Goal: Use online tool/utility: Use online tool/utility

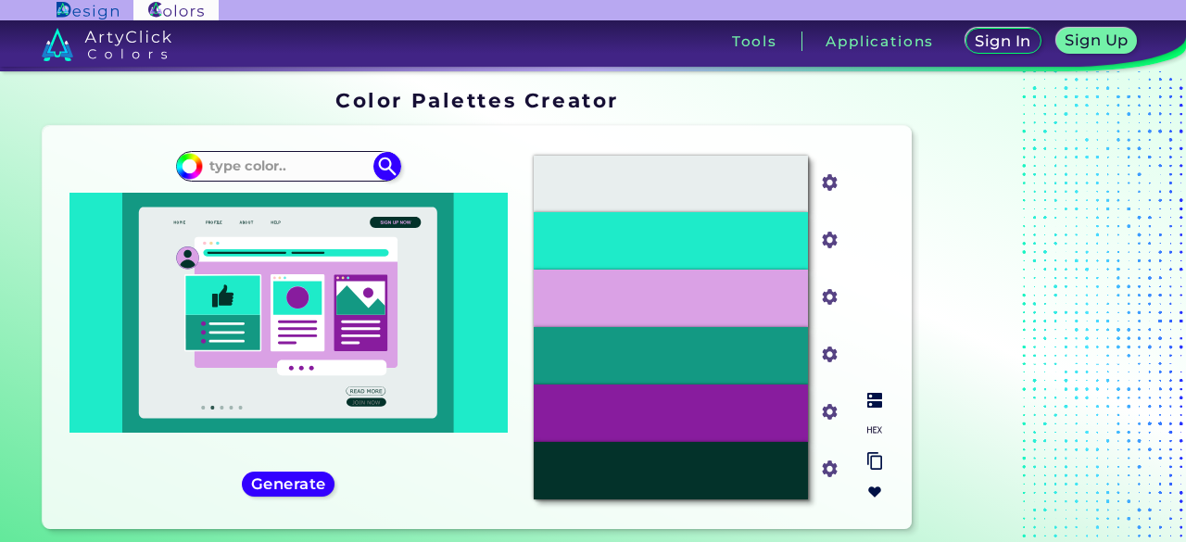
click at [828, 179] on input "#e8eeee" at bounding box center [825, 181] width 23 height 23
click at [259, 158] on input at bounding box center [288, 166] width 172 height 25
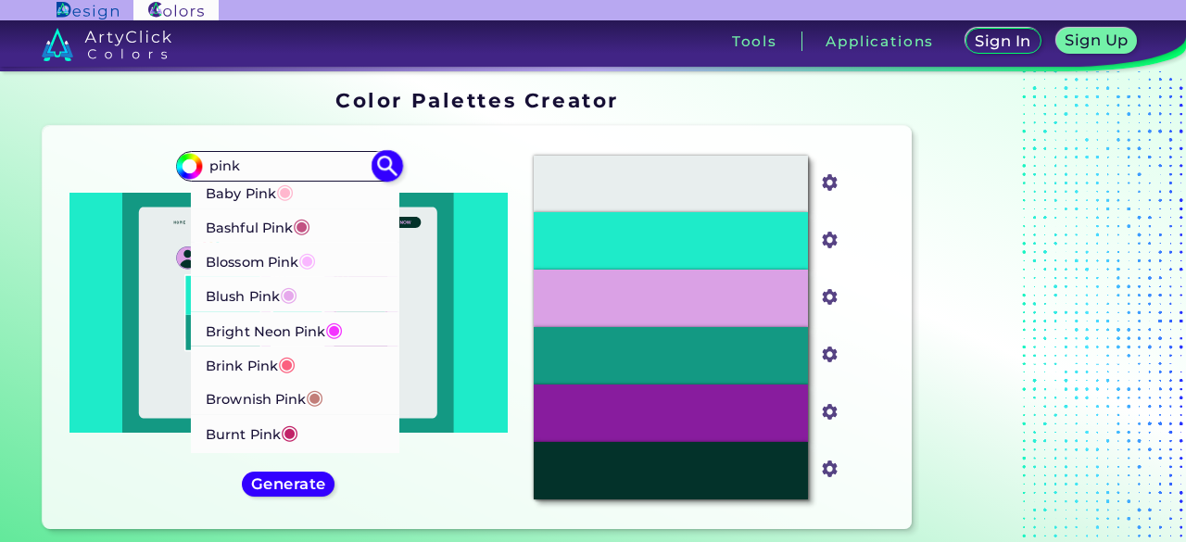
type input "pink"
click at [263, 434] on p "Burnt Pink ◉" at bounding box center [252, 431] width 93 height 34
type input "#c12267"
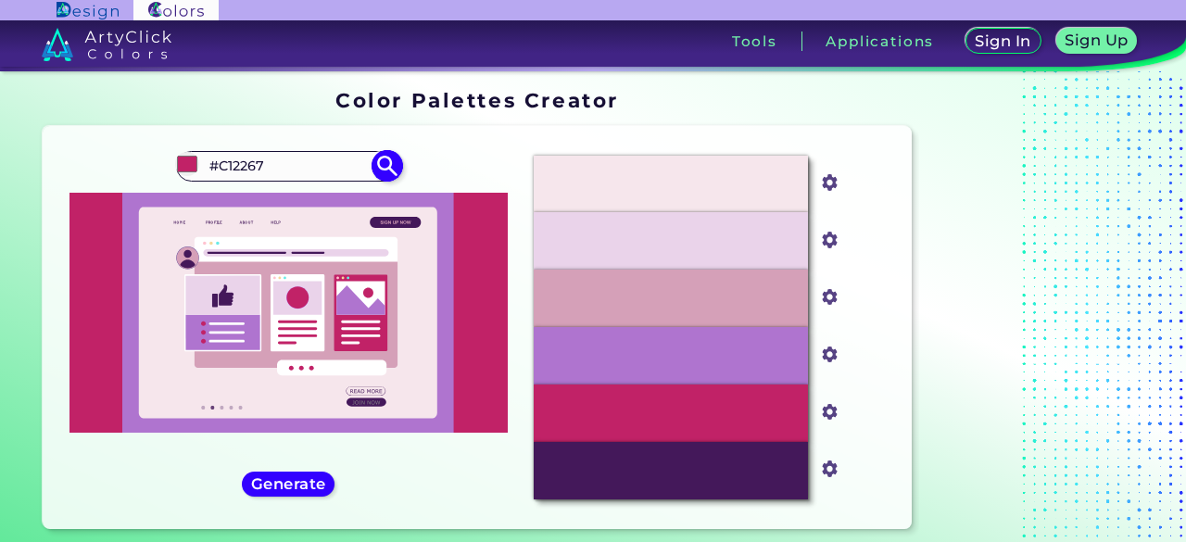
click at [325, 167] on input "#C12267" at bounding box center [288, 166] width 172 height 25
click at [308, 155] on input "#C12267" at bounding box center [288, 166] width 172 height 25
type input "#"
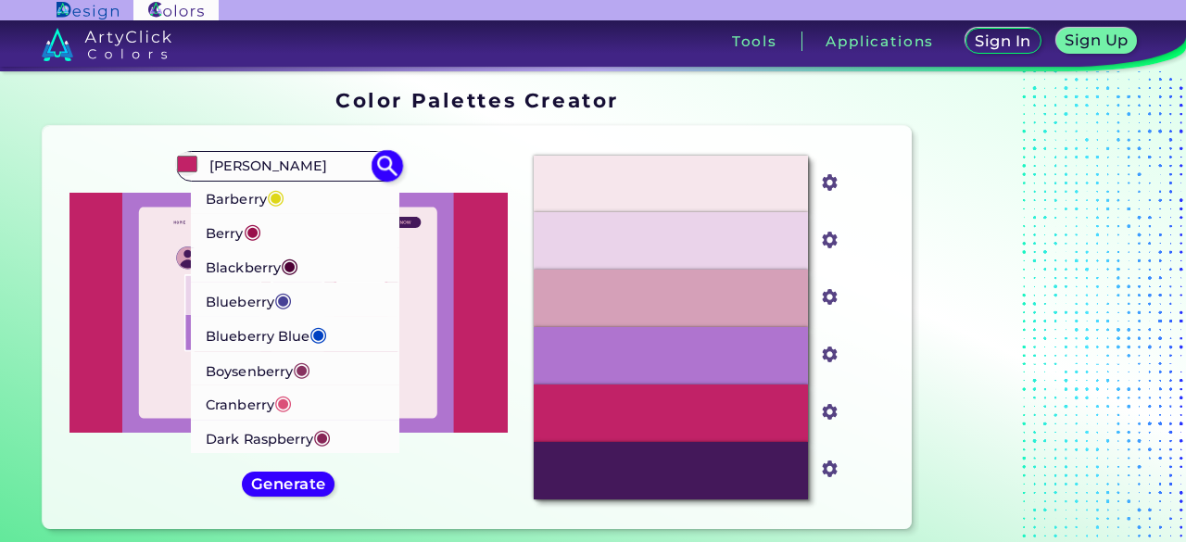
type input "berry"
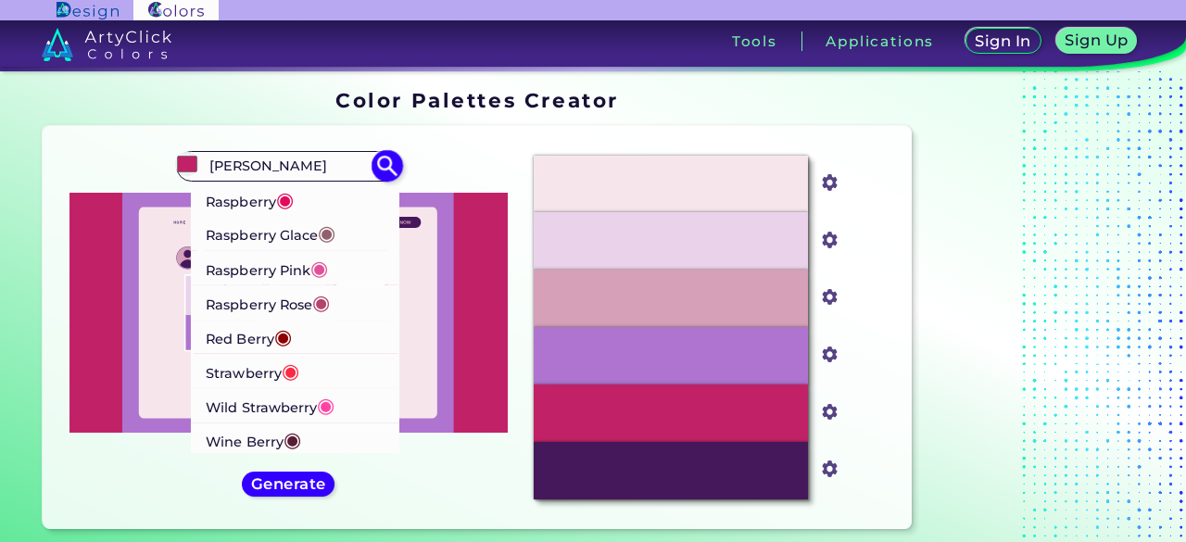
scroll to position [374, 0]
drag, startPoint x: 351, startPoint y: 366, endPoint x: 359, endPoint y: 225, distance: 141.0
click at [359, 223] on ul "Barberry ◉ Berry ◉ Blackberry ◉ Blueberry ◉ Blueberry Blue ◉ Boysenberry ◉ Cran…" at bounding box center [288, 131] width 224 height 652
click at [339, 410] on li "Wild Strawberry ◉" at bounding box center [295, 405] width 209 height 34
type input "#ff43a4"
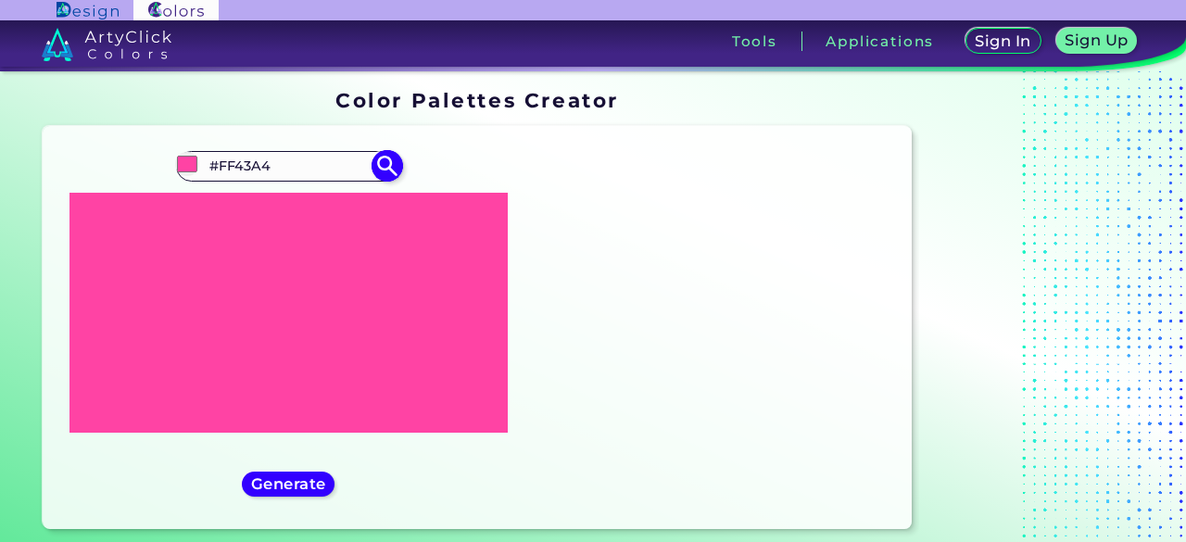
scroll to position [0, 0]
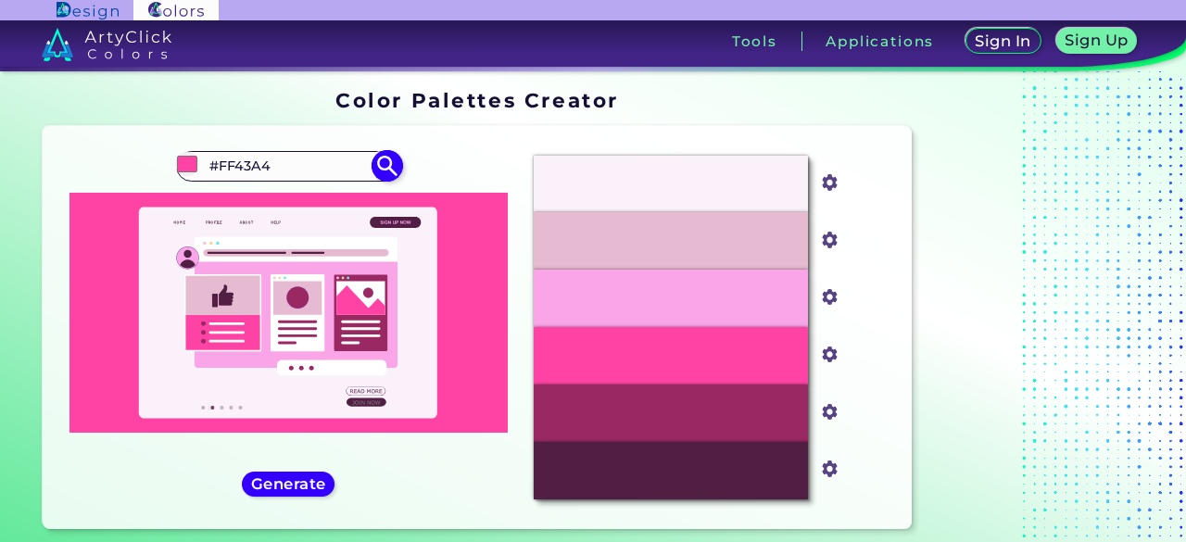
click at [317, 168] on input "#FF43A4" at bounding box center [288, 166] width 172 height 25
drag, startPoint x: 315, startPoint y: 169, endPoint x: 165, endPoint y: 170, distance: 150.1
click at [165, 171] on div "#ff43a4 #FF43A4 Barberry ◉ Berry ◉ Blackberry ◉ Blueberry ◉ Blueberry Blue ◉ Bo…" at bounding box center [287, 327] width 461 height 373
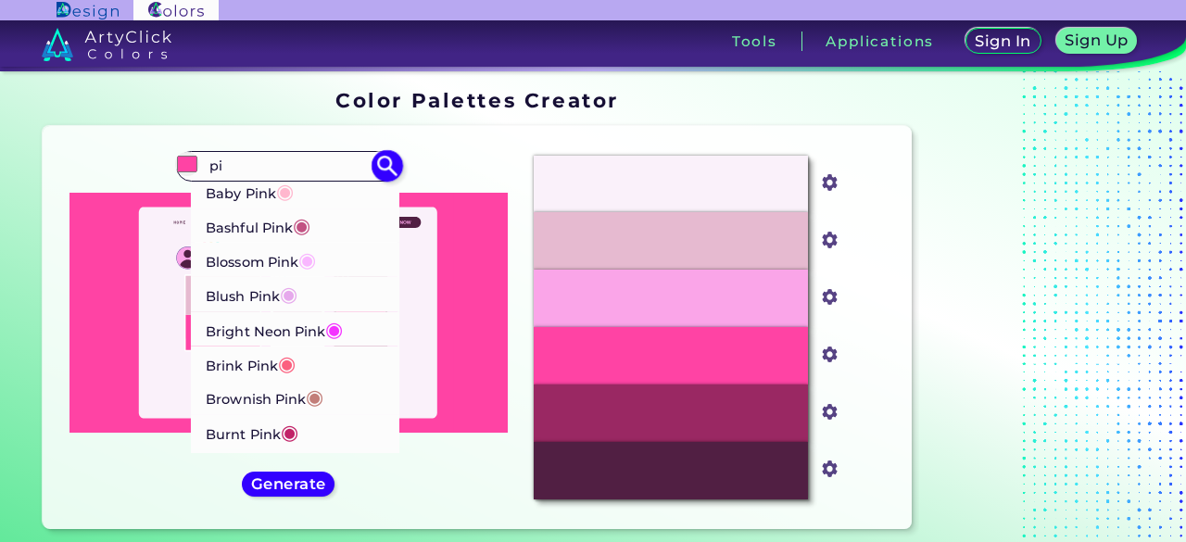
type input "p"
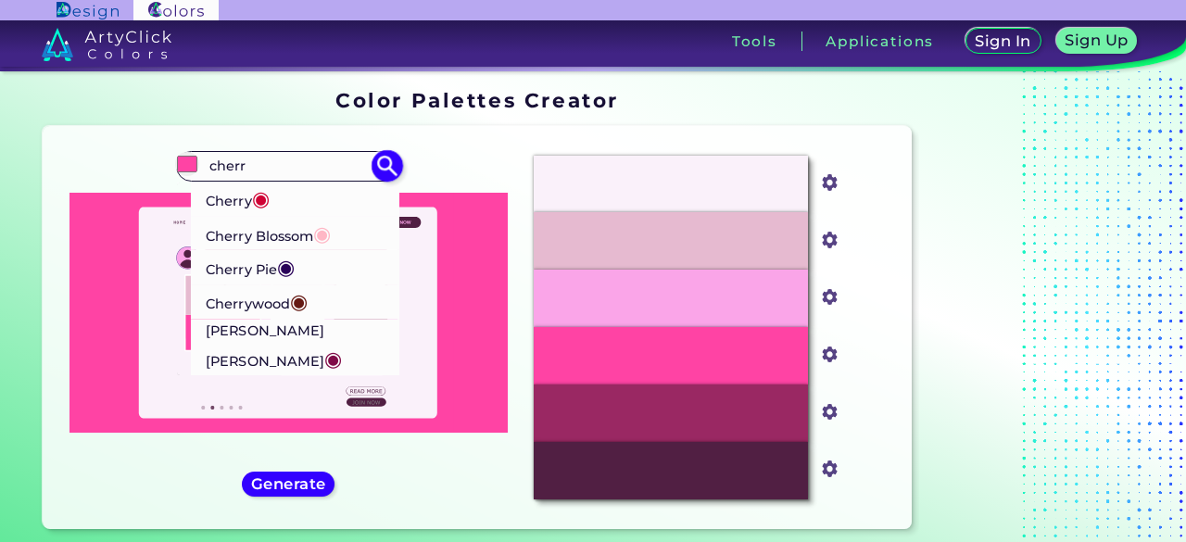
type input "cherr"
click at [315, 242] on p "Cherry Blossom ◉" at bounding box center [268, 233] width 125 height 34
type input "#ffb7c5"
type input "#FFB7C5"
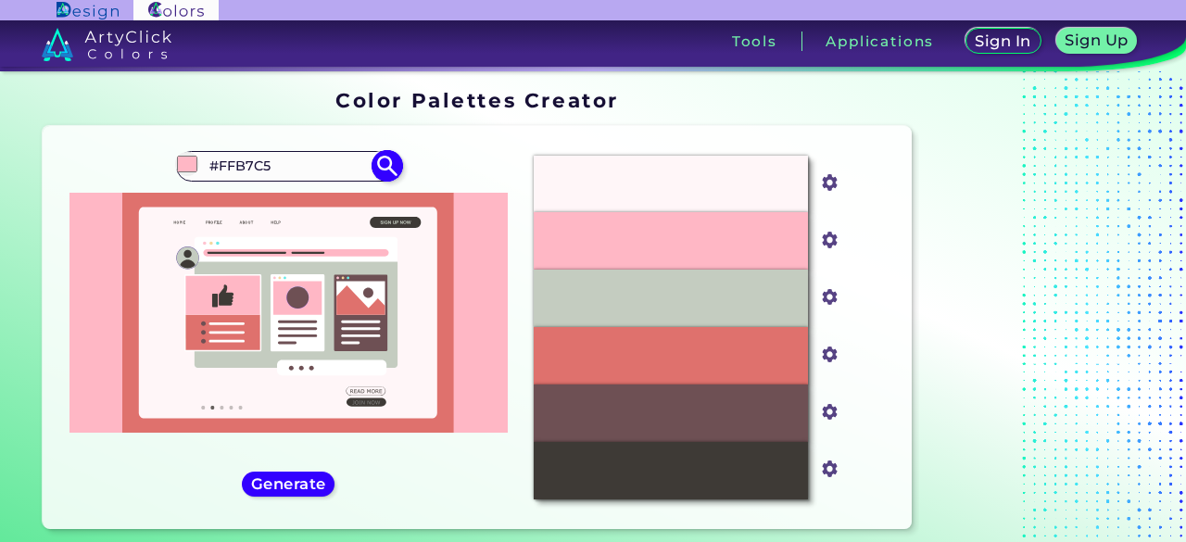
click at [291, 166] on input "#FFB7C5" at bounding box center [288, 166] width 172 height 25
drag, startPoint x: 291, startPoint y: 166, endPoint x: 189, endPoint y: 170, distance: 102.0
click at [189, 170] on div "#ffb7c5 #FFB7C5 Cherry ◉ Cherry Blossom ◉ Cherry Pie ◉ Cherrywood ◉ Rose Bud Ch…" at bounding box center [288, 166] width 224 height 30
click at [290, 158] on input "#FFB7C5" at bounding box center [288, 166] width 172 height 25
drag, startPoint x: 297, startPoint y: 168, endPoint x: 145, endPoint y: 179, distance: 153.2
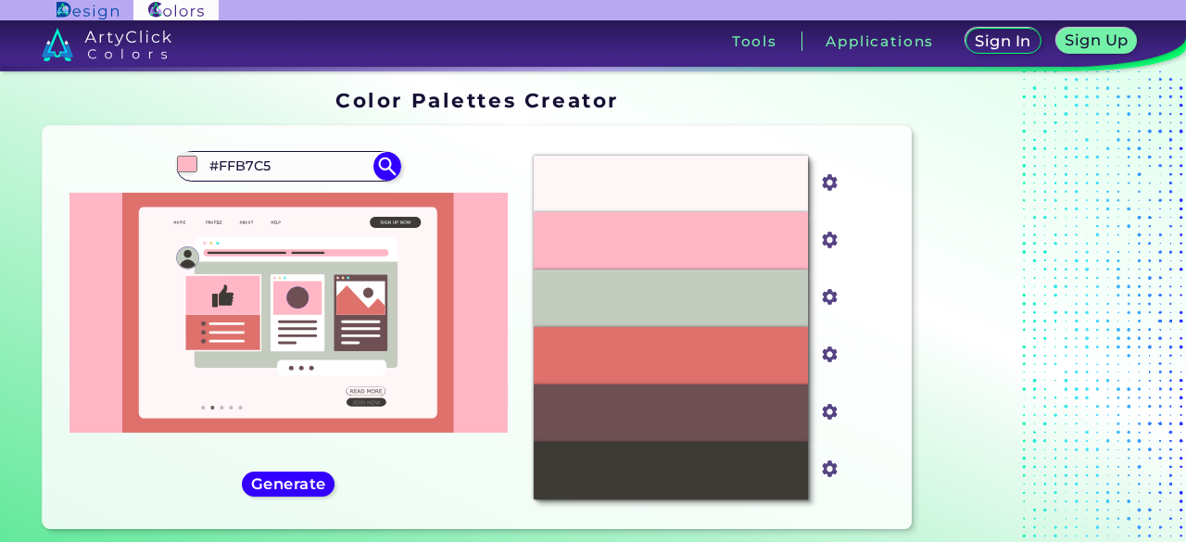
click at [145, 179] on div "#ffb7c5 #FFB7C5 Cherry ◉ Cherry Blossom ◉ Cherry Pie ◉ Cherrywood ◉ Rose Bud Ch…" at bounding box center [287, 327] width 461 height 373
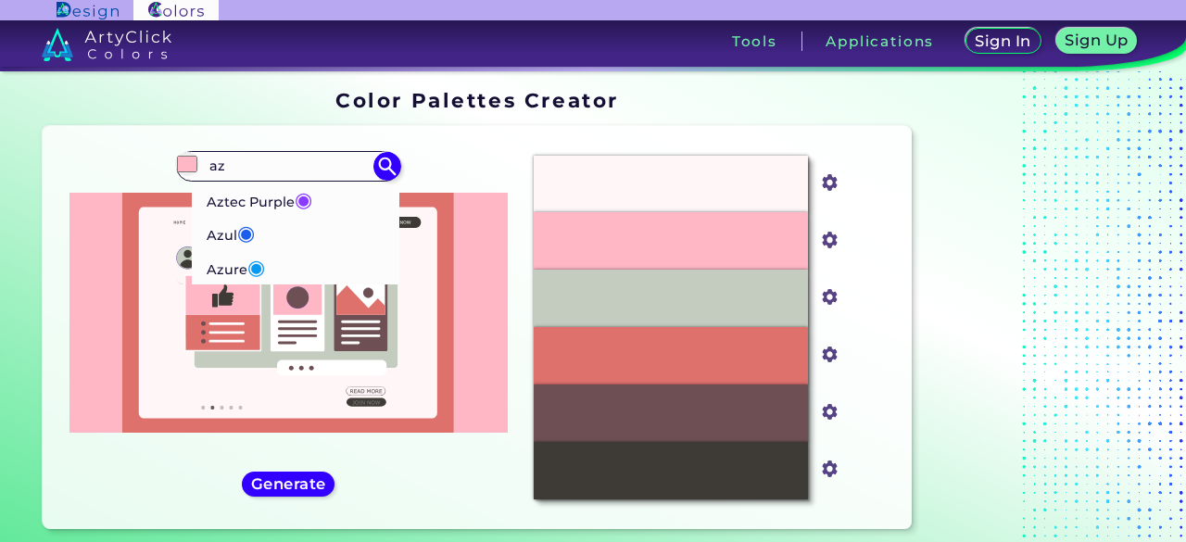
type input "a"
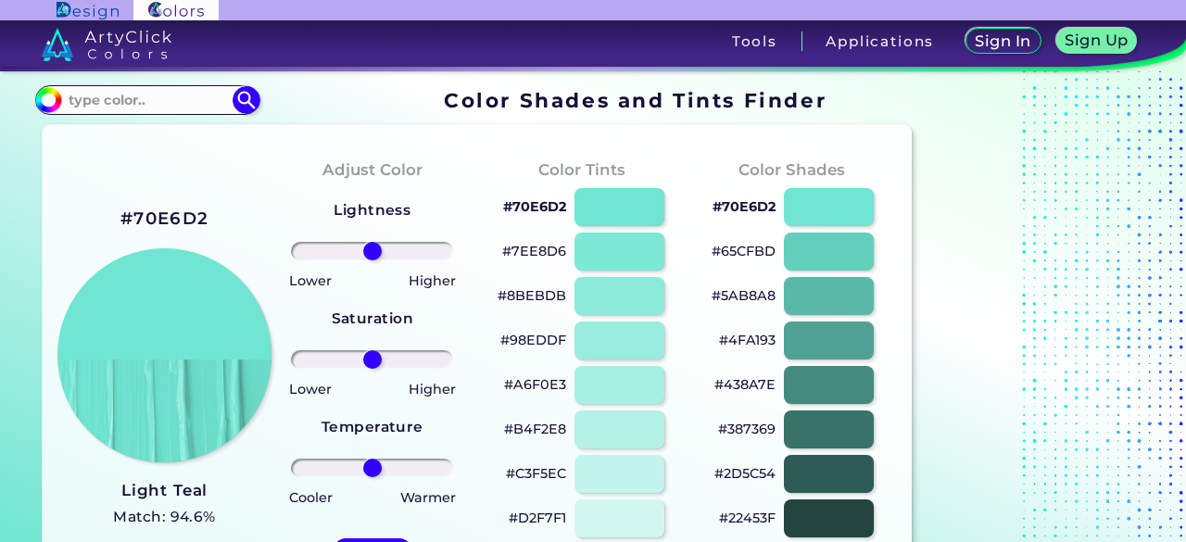
drag, startPoint x: 1184, startPoint y: 49, endPoint x: 1185, endPoint y: 76, distance: 26.9
click at [1185, 76] on div "Sign In Sign Up My Profile My Details Color Palettes Sign Out Tools Applications" at bounding box center [813, 48] width 746 height 56
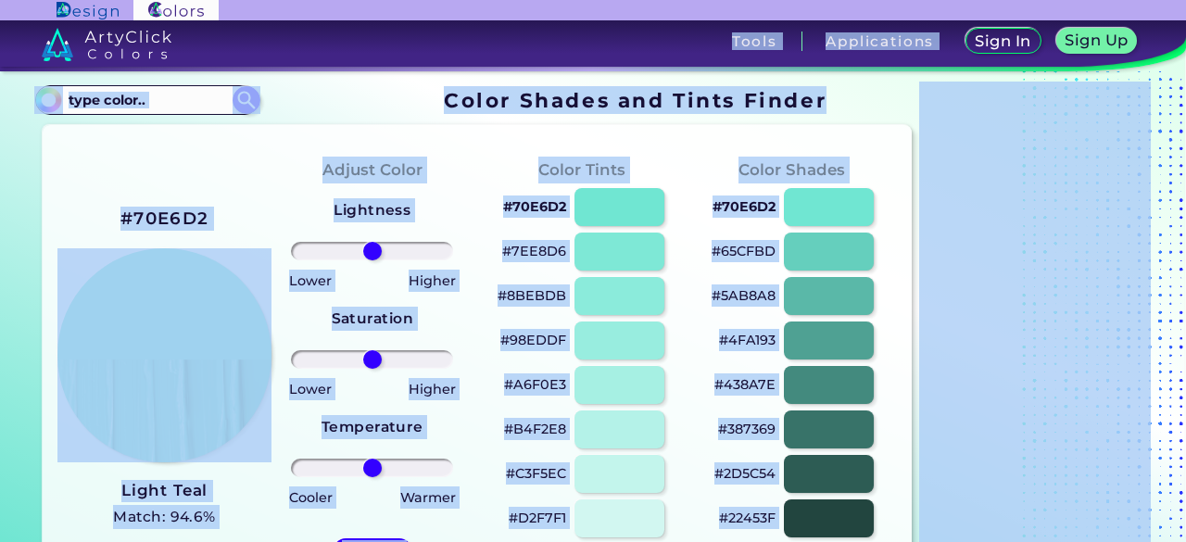
drag, startPoint x: 1175, startPoint y: 63, endPoint x: 1180, endPoint y: 92, distance: 29.2
click at [1180, 92] on body "Sign In Sign Up My Profile My Details Color Palettes Sign Out Tools Application…" at bounding box center [593, 271] width 1186 height 542
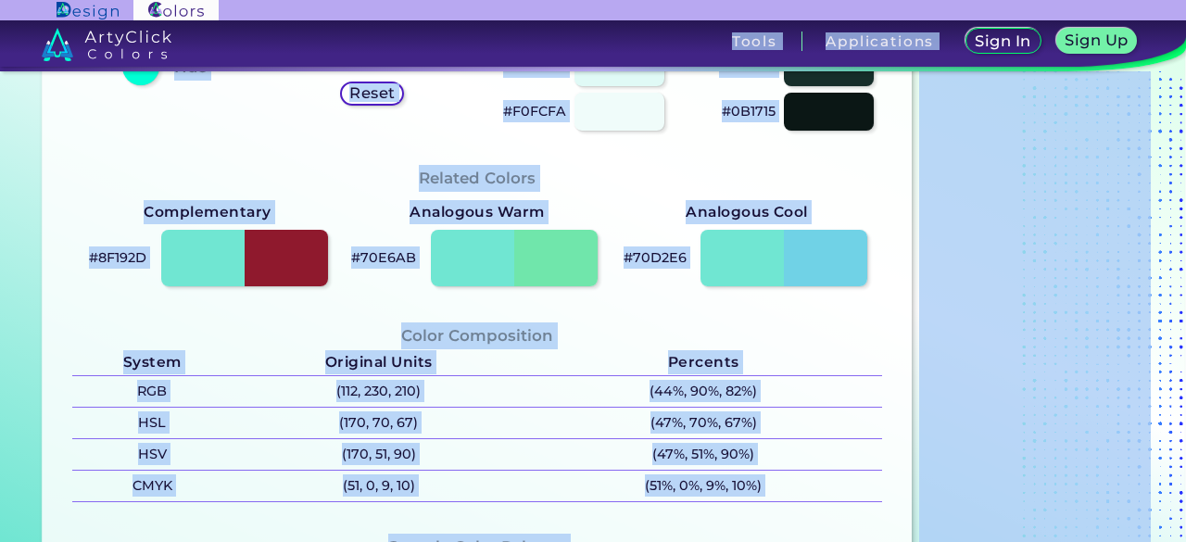
scroll to position [539, 0]
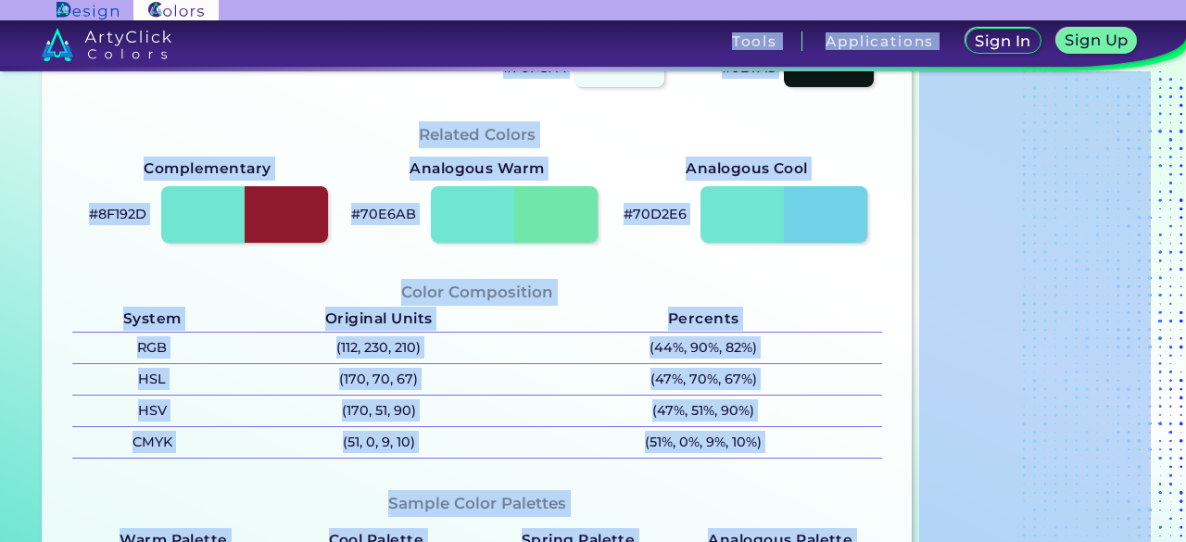
click at [1160, 83] on div "Color Shades Finder #70e6d2 Acadia ◉ Acid Green ◉ Aero Blue ◉ Alabaster ◉ Albes…" at bounding box center [593, 209] width 1186 height 1354
